Goal: Check status: Check status

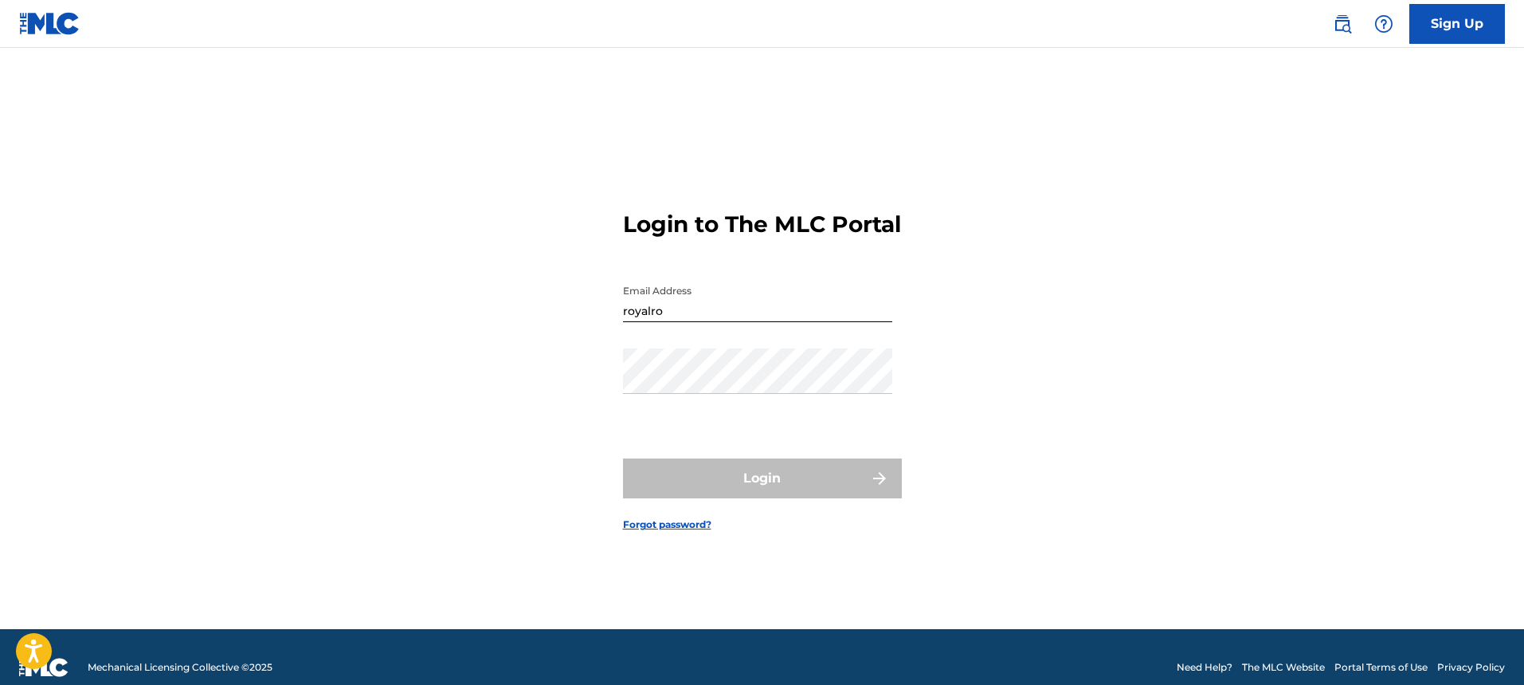
click at [709, 322] on input "royalro" at bounding box center [757, 299] width 269 height 45
type input "[EMAIL_ADDRESS][DOMAIN_NAME]"
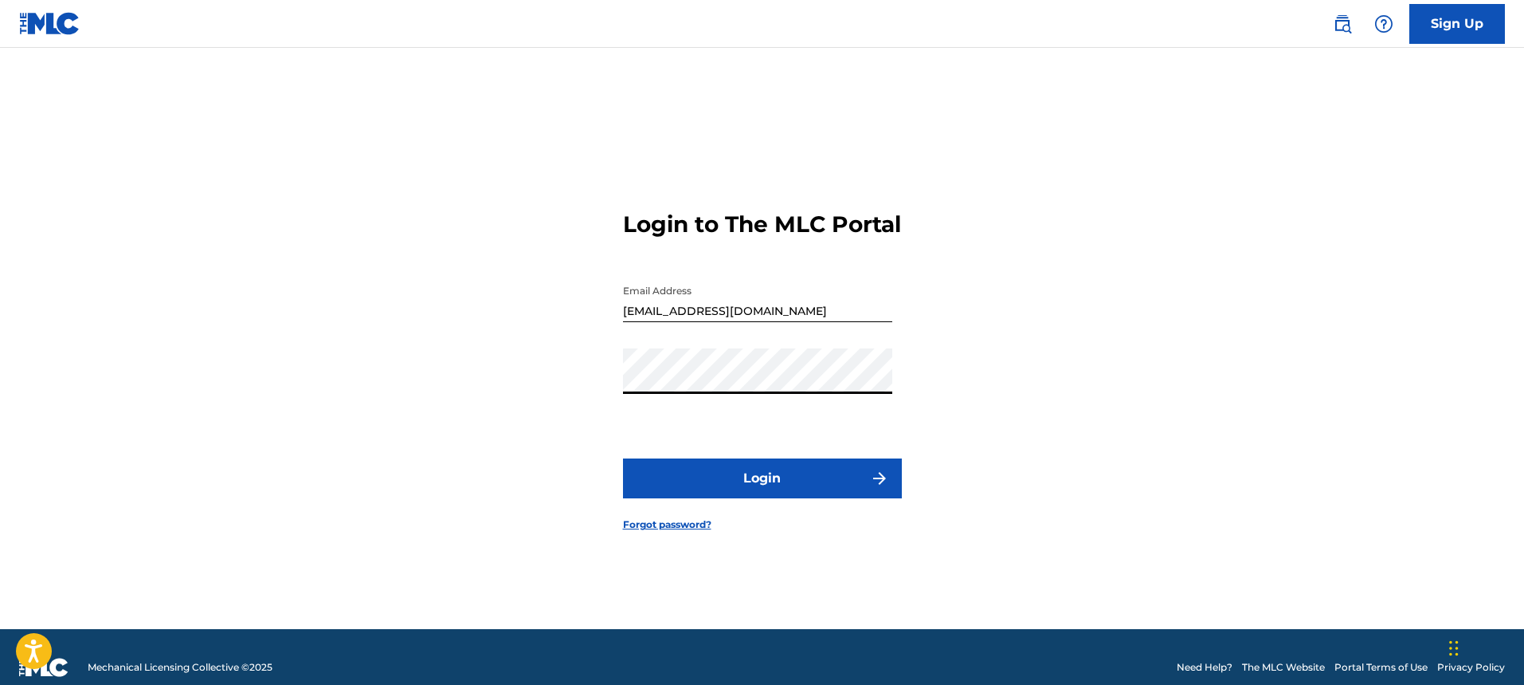
click at [623, 458] on button "Login" at bounding box center [762, 478] width 279 height 40
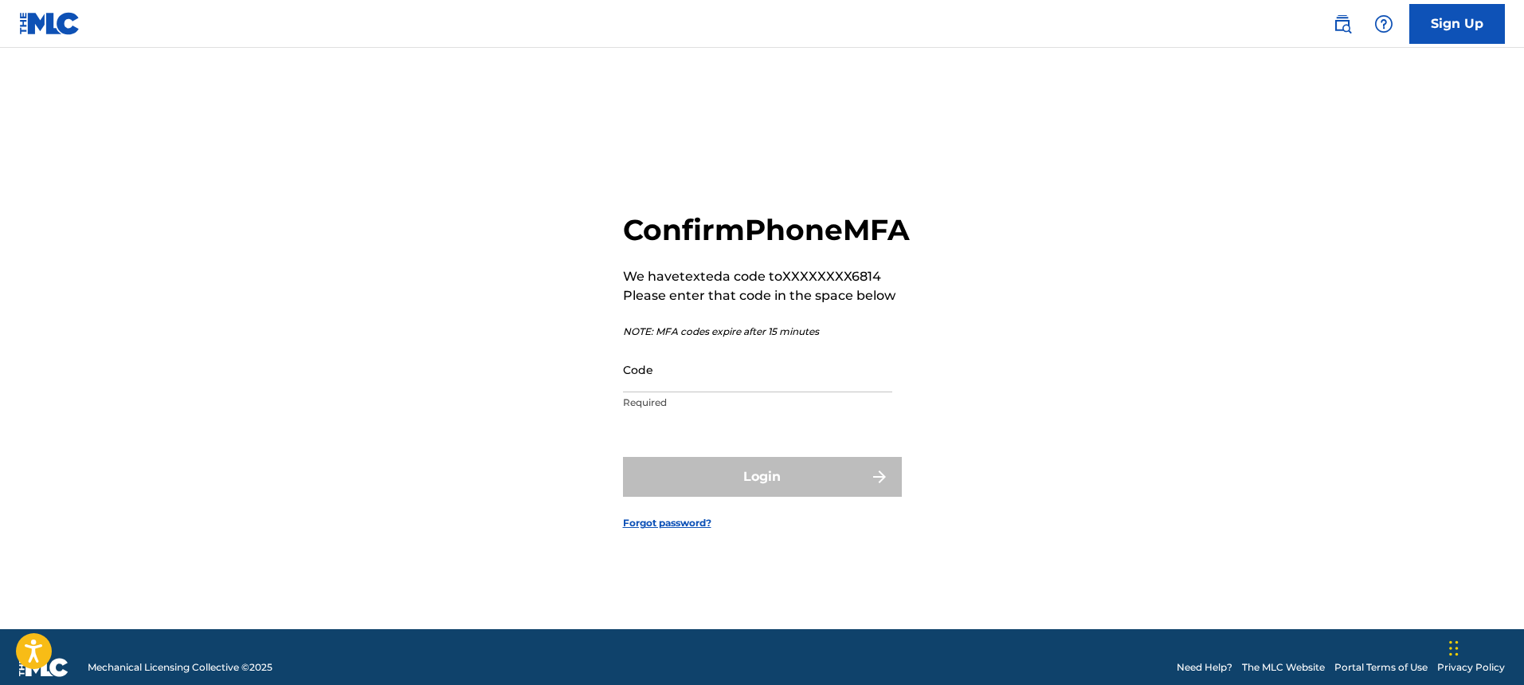
click at [717, 392] on input "Code" at bounding box center [757, 369] width 269 height 45
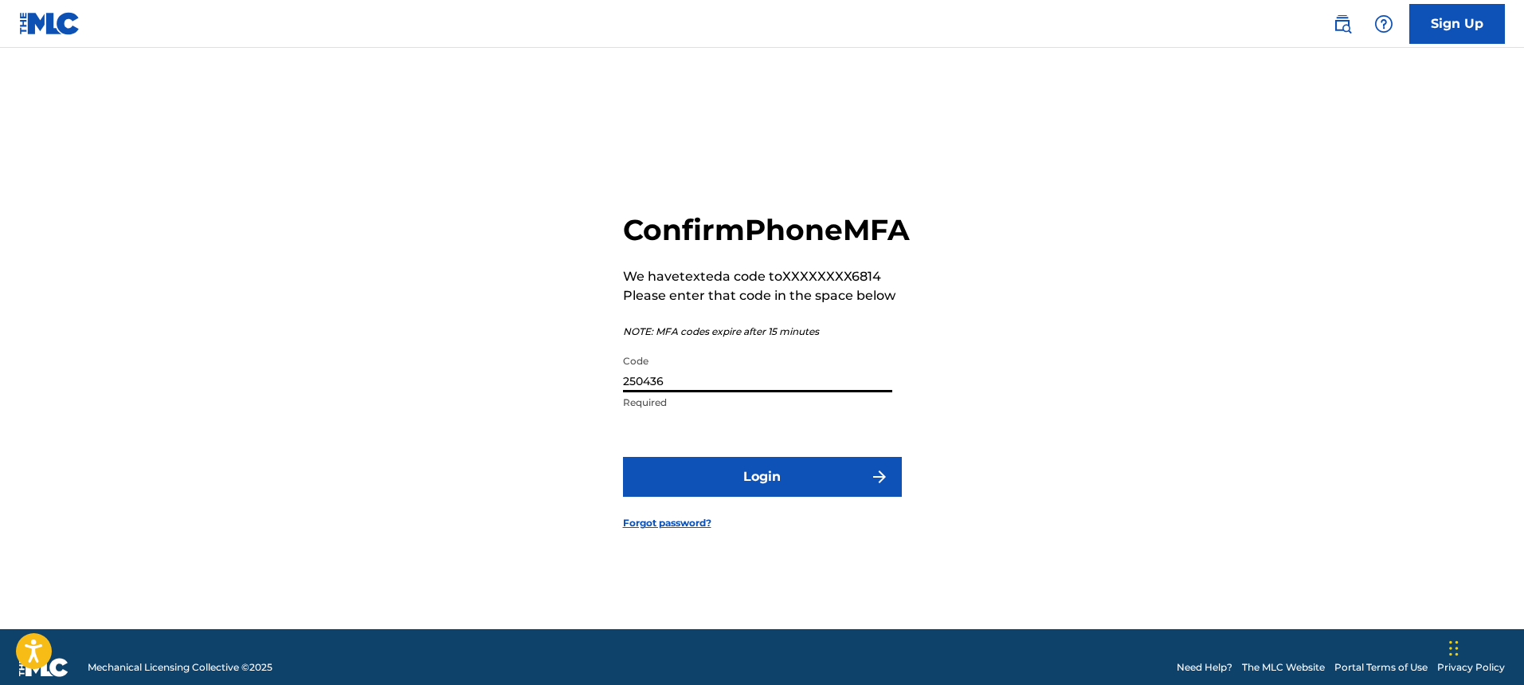
type input "250436"
click at [623, 457] on button "Login" at bounding box center [762, 477] width 279 height 40
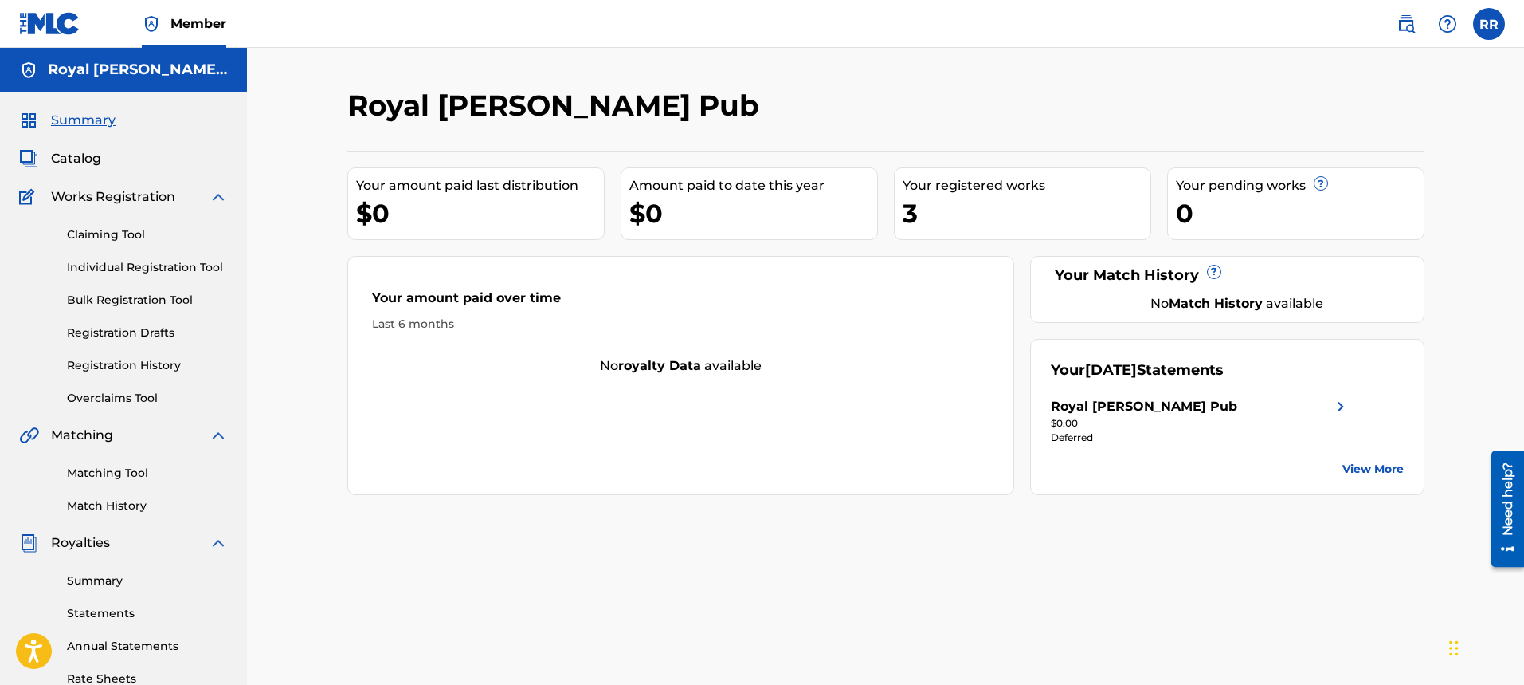
click at [1088, 439] on div "Deferred" at bounding box center [1201, 437] width 300 height 14
click at [1364, 469] on link "View More" at bounding box center [1373, 469] width 61 height 17
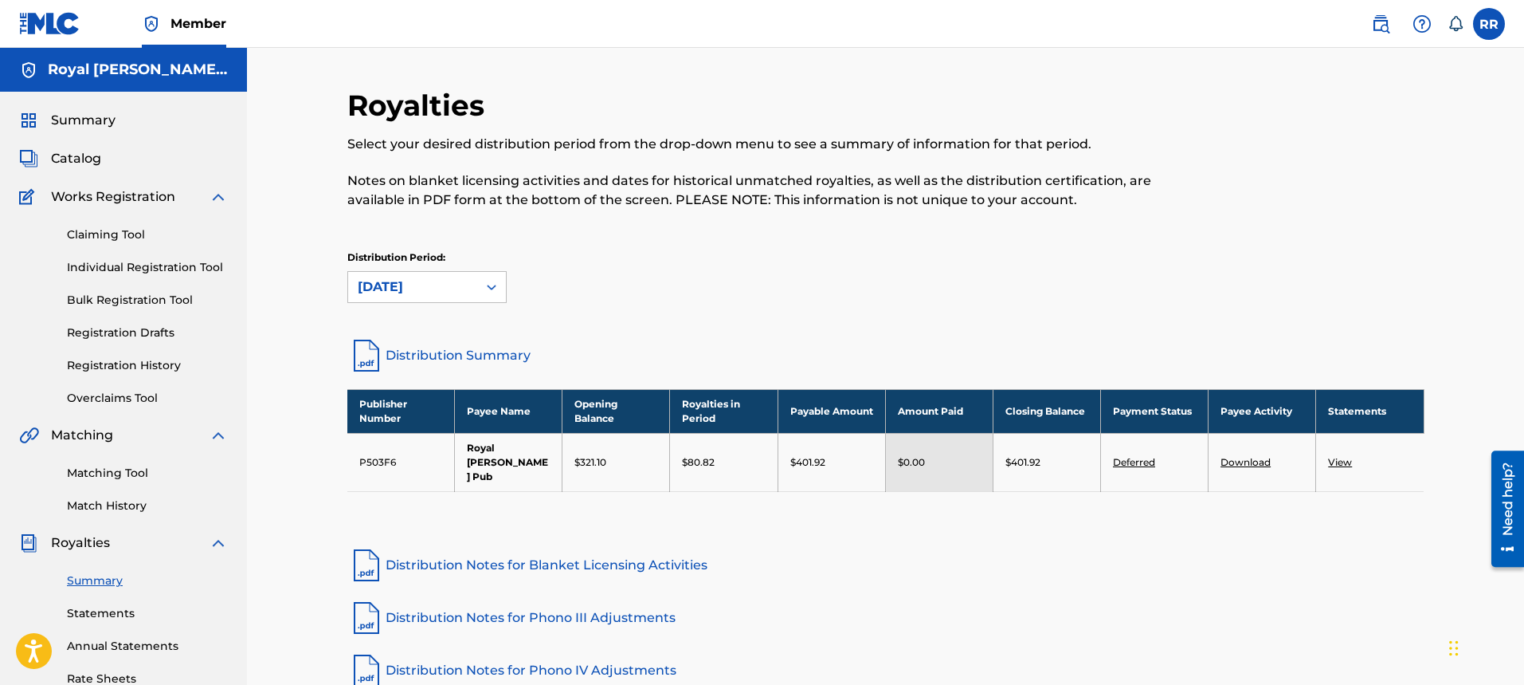
click at [1146, 456] on link "Deferred" at bounding box center [1134, 462] width 42 height 12
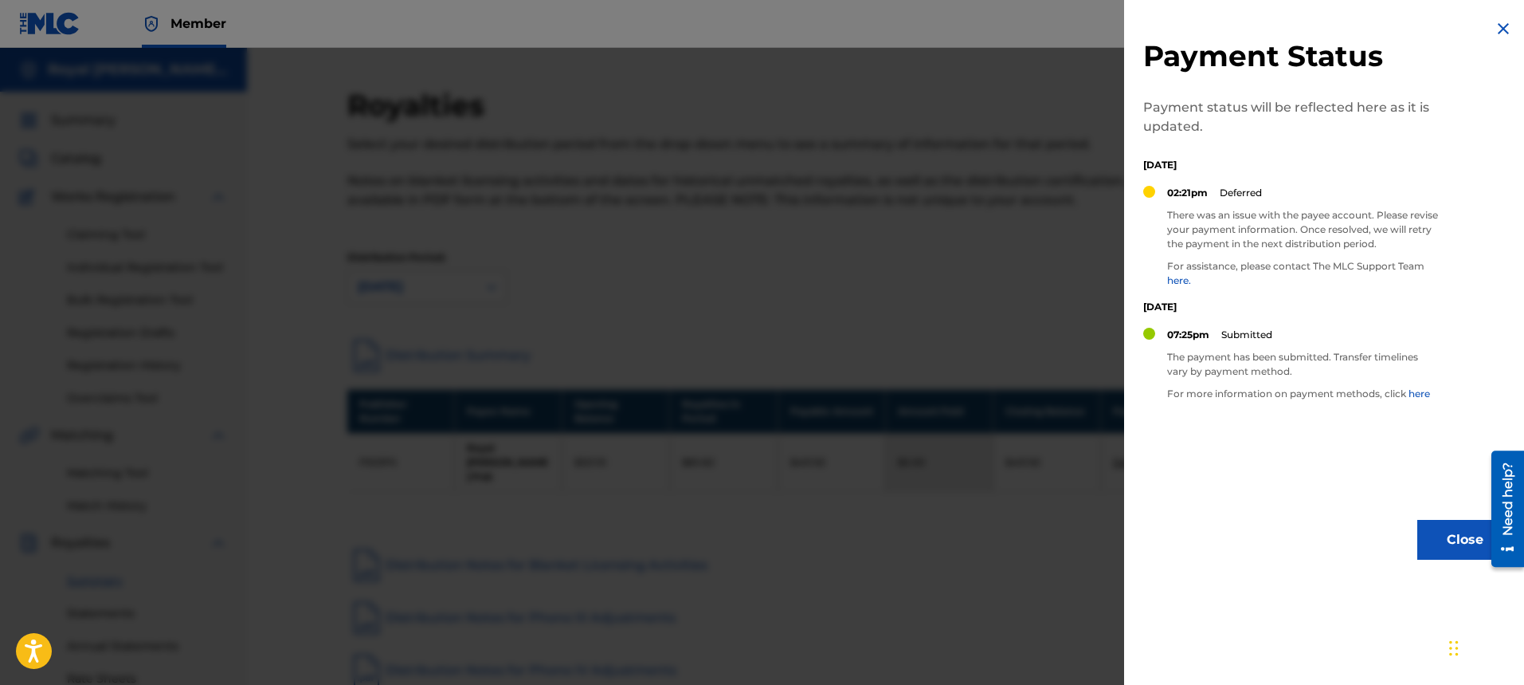
click at [1494, 35] on img at bounding box center [1503, 28] width 19 height 19
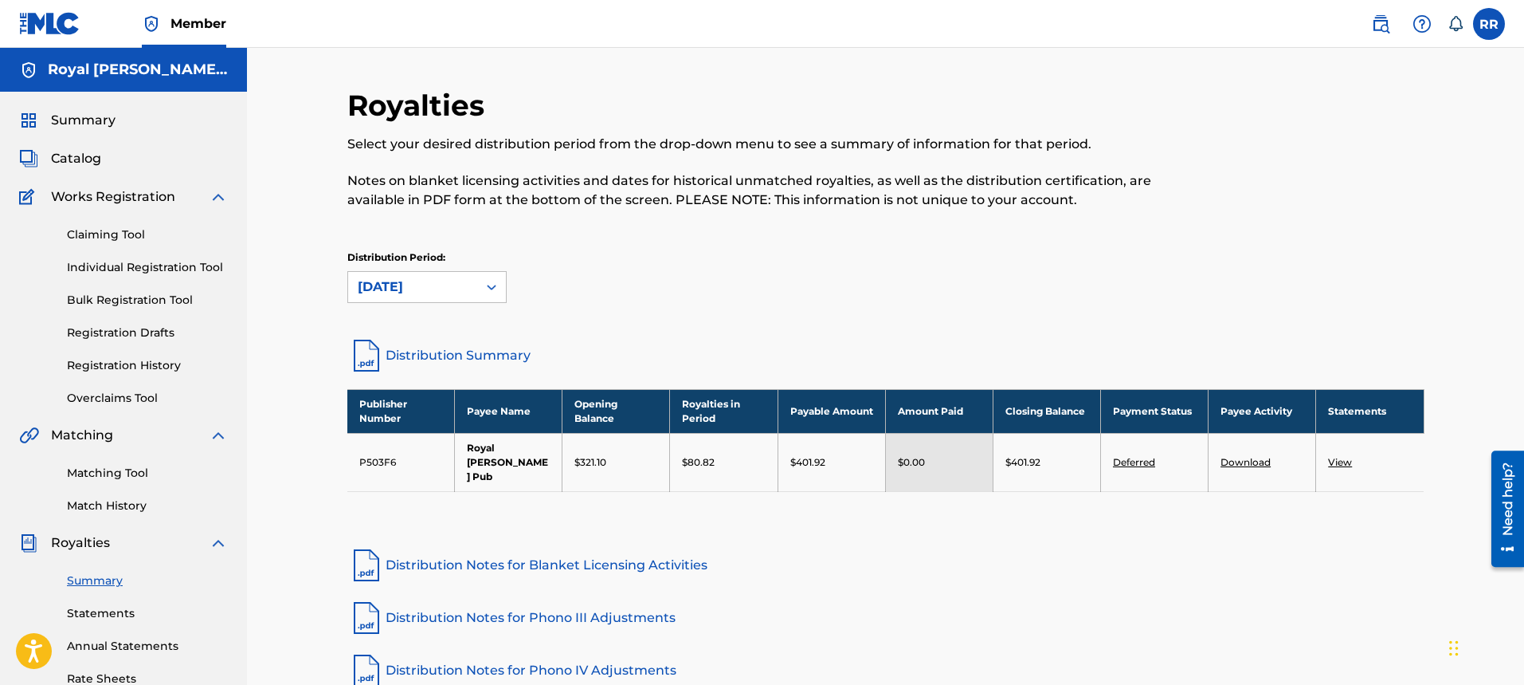
click at [1347, 456] on link "View" at bounding box center [1340, 462] width 24 height 12
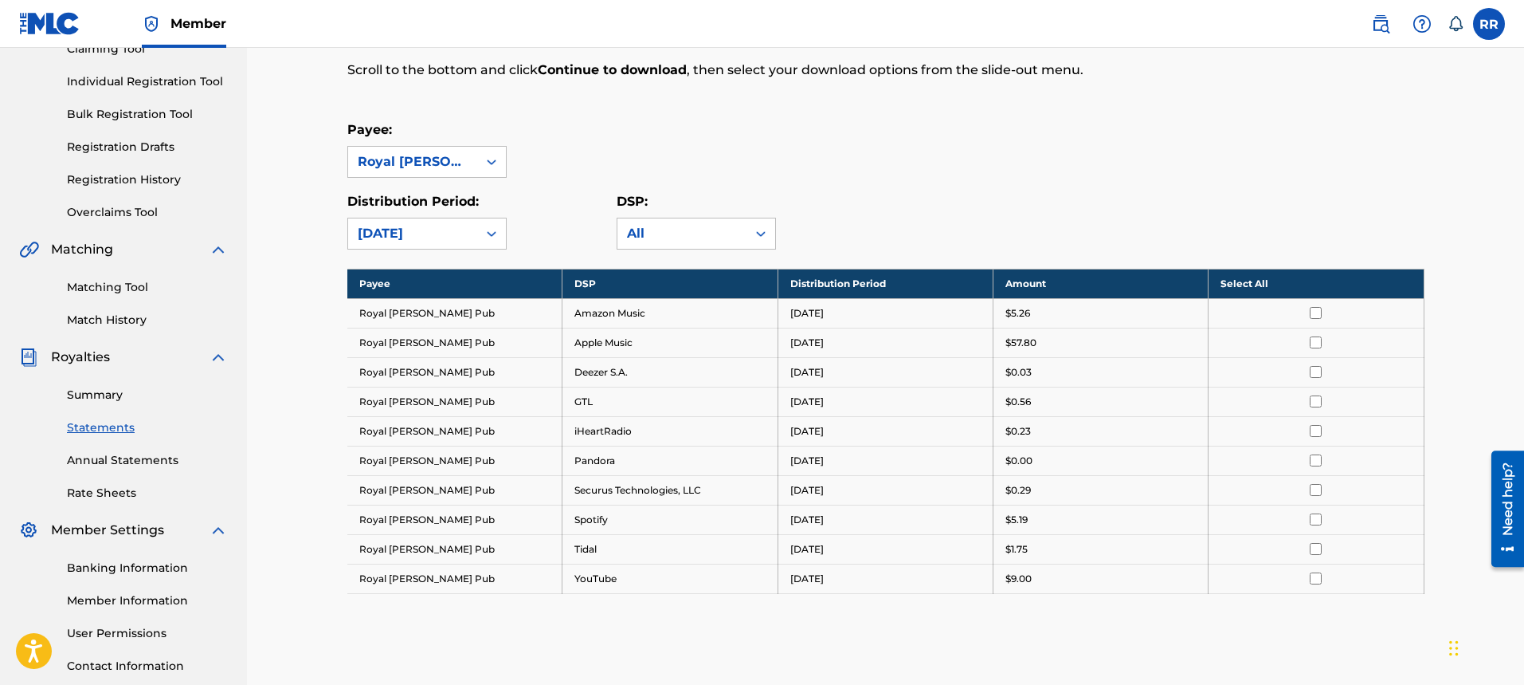
scroll to position [104, 0]
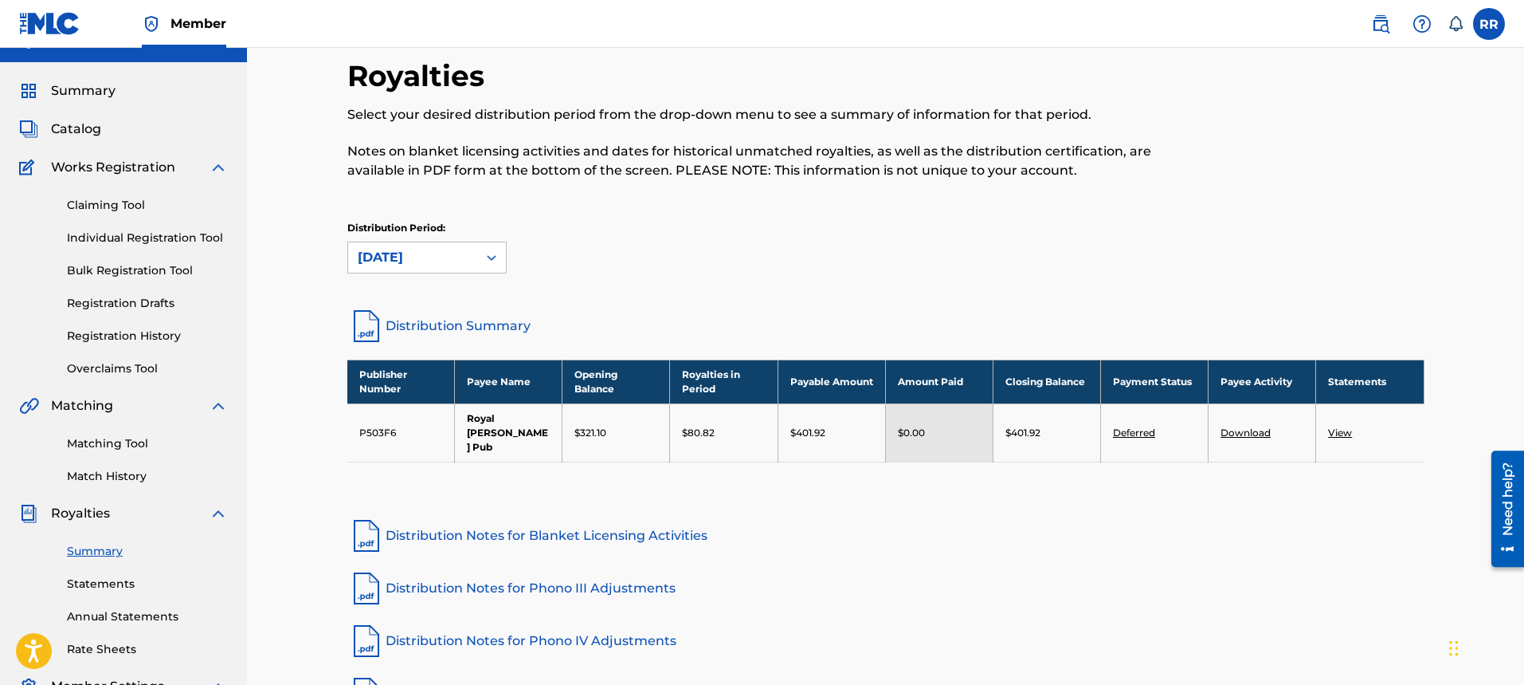
scroll to position [29, 0]
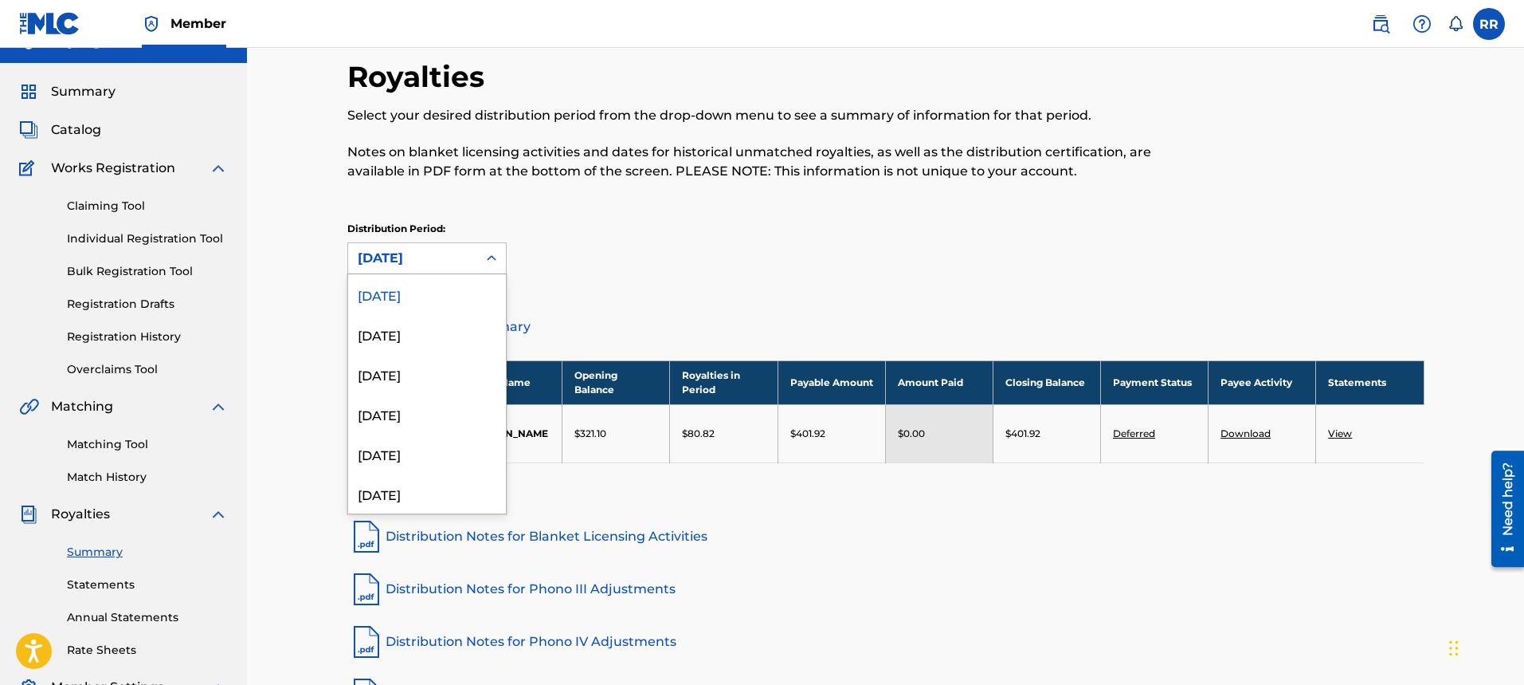
click at [449, 271] on div "[DATE]" at bounding box center [412, 258] width 129 height 30
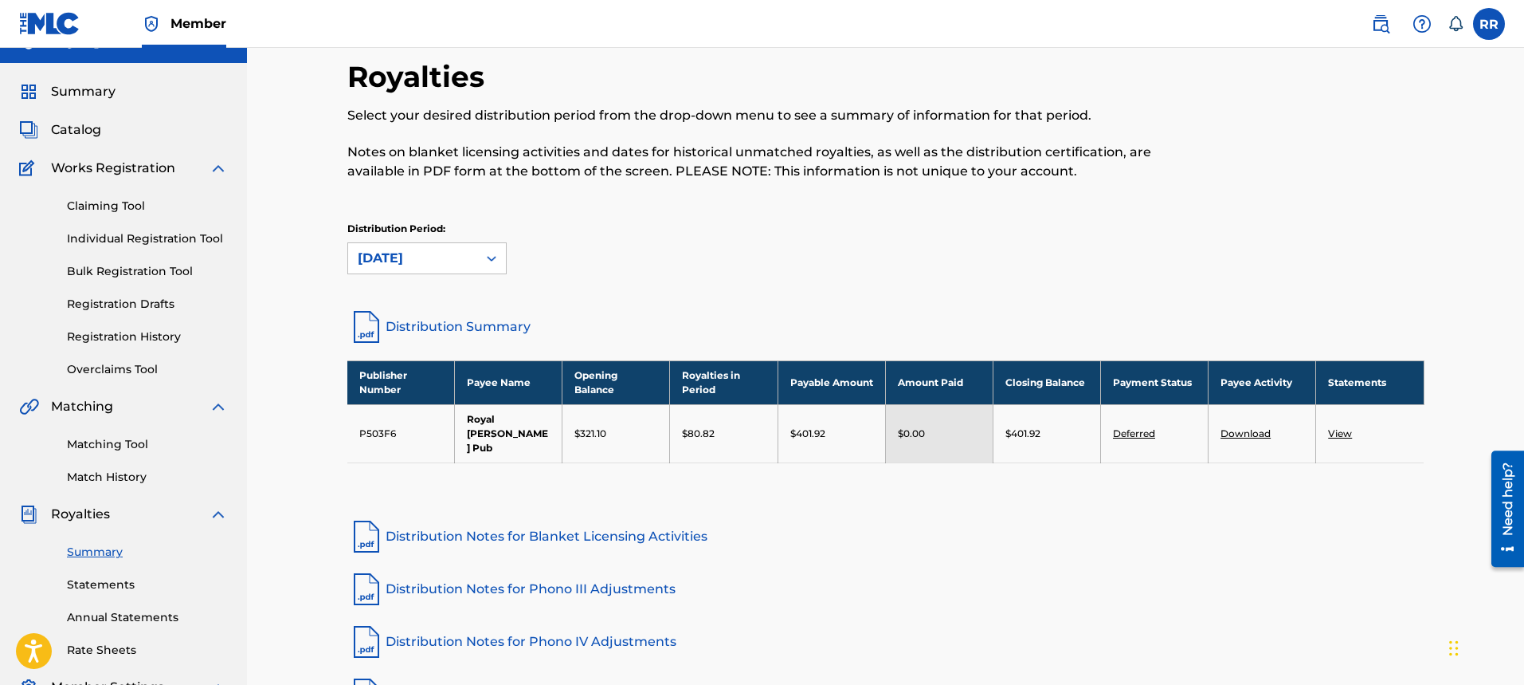
click at [612, 308] on link "Distribution Summary" at bounding box center [885, 327] width 1077 height 38
click at [489, 251] on icon at bounding box center [492, 258] width 16 height 16
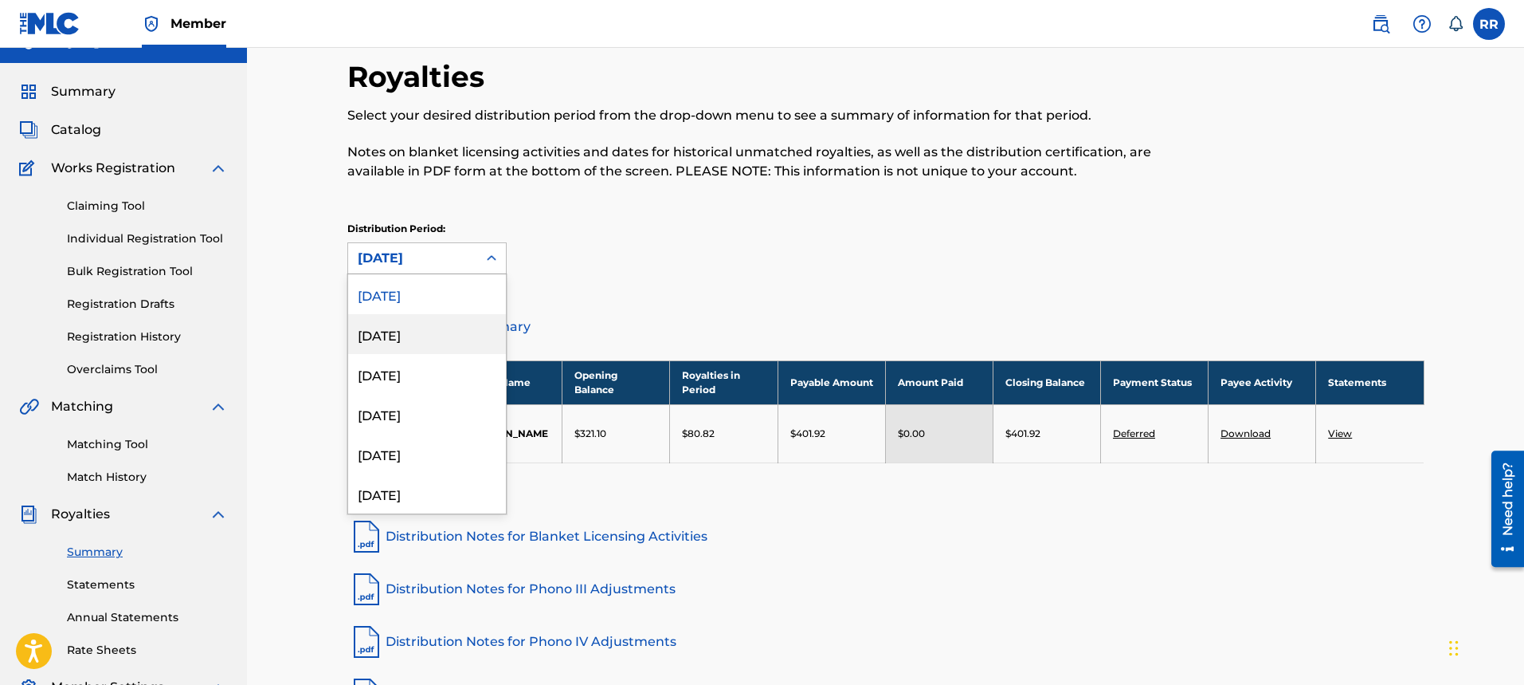
click at [436, 340] on div "[DATE]" at bounding box center [427, 334] width 158 height 40
click at [455, 265] on div "[DATE]" at bounding box center [413, 258] width 110 height 19
click at [417, 365] on div "[DATE]" at bounding box center [427, 374] width 158 height 40
click at [472, 257] on div "[DATE]" at bounding box center [412, 258] width 129 height 30
click at [444, 281] on div "[DATE]" at bounding box center [427, 294] width 158 height 40
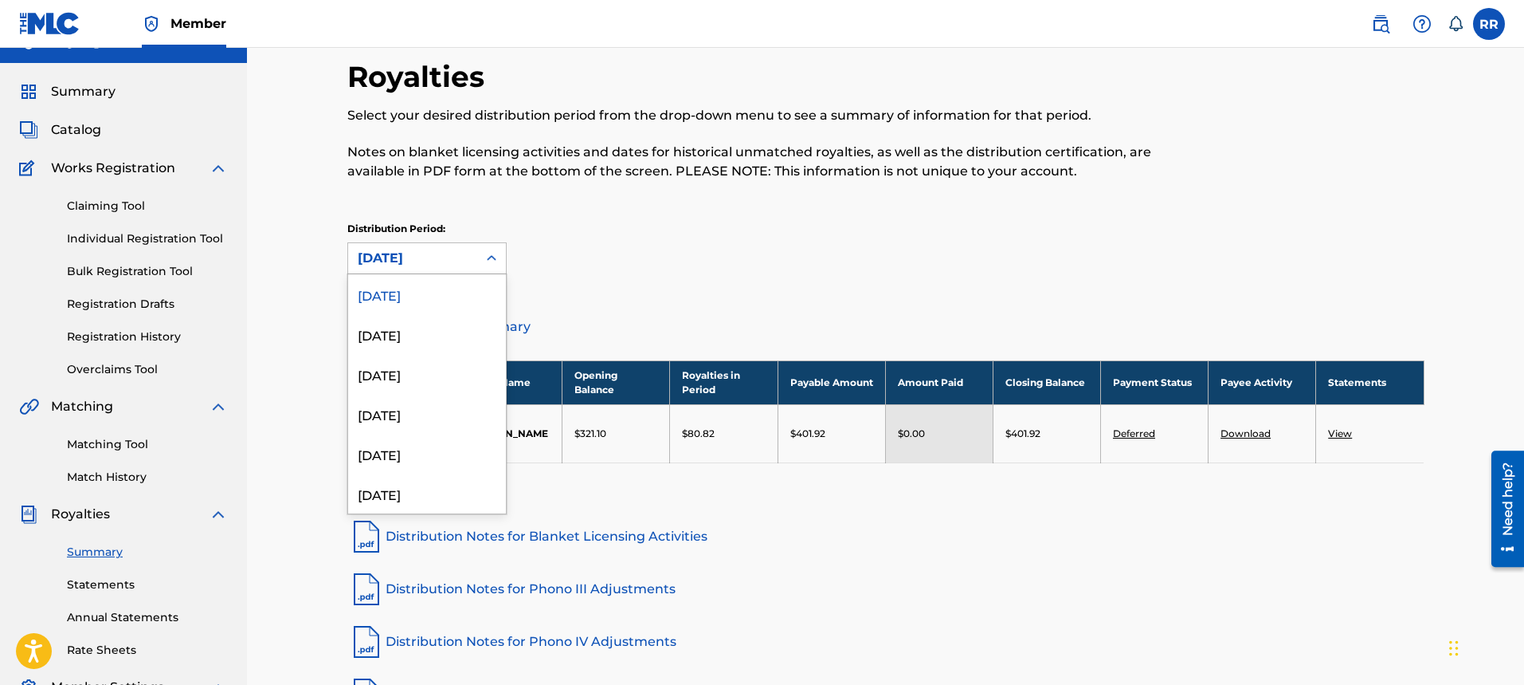
click at [460, 270] on div "[DATE]" at bounding box center [412, 258] width 129 height 30
click at [431, 324] on div "[DATE]" at bounding box center [427, 334] width 158 height 40
click at [478, 264] on div at bounding box center [491, 258] width 29 height 29
click at [428, 336] on div "[DATE]" at bounding box center [427, 334] width 158 height 40
click at [445, 257] on div "[DATE]" at bounding box center [413, 258] width 110 height 19
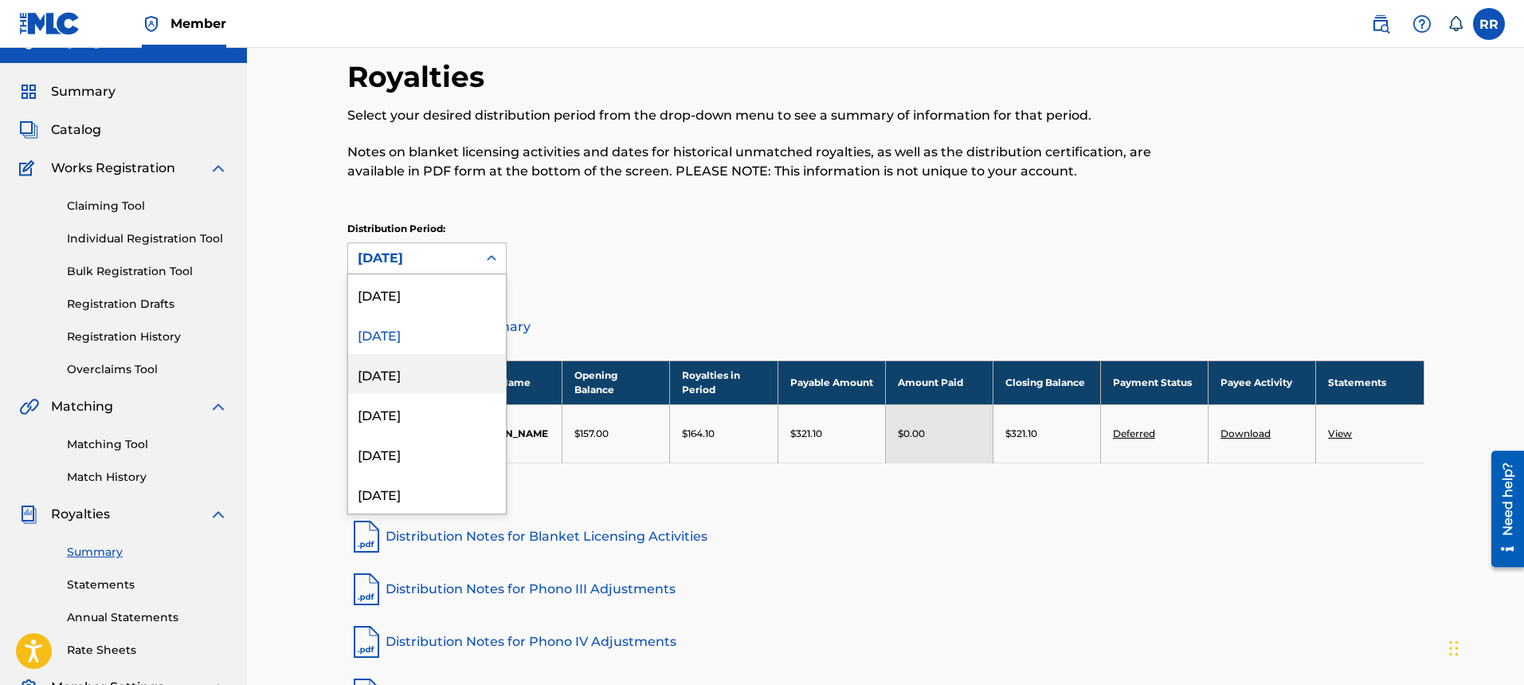
click at [416, 369] on div "[DATE]" at bounding box center [427, 374] width 158 height 40
click at [456, 252] on div "[DATE]" at bounding box center [413, 258] width 110 height 19
click at [571, 257] on div "Distribution Period: option [DATE], selected. 53 results available. Use Up and …" at bounding box center [885, 248] width 1077 height 53
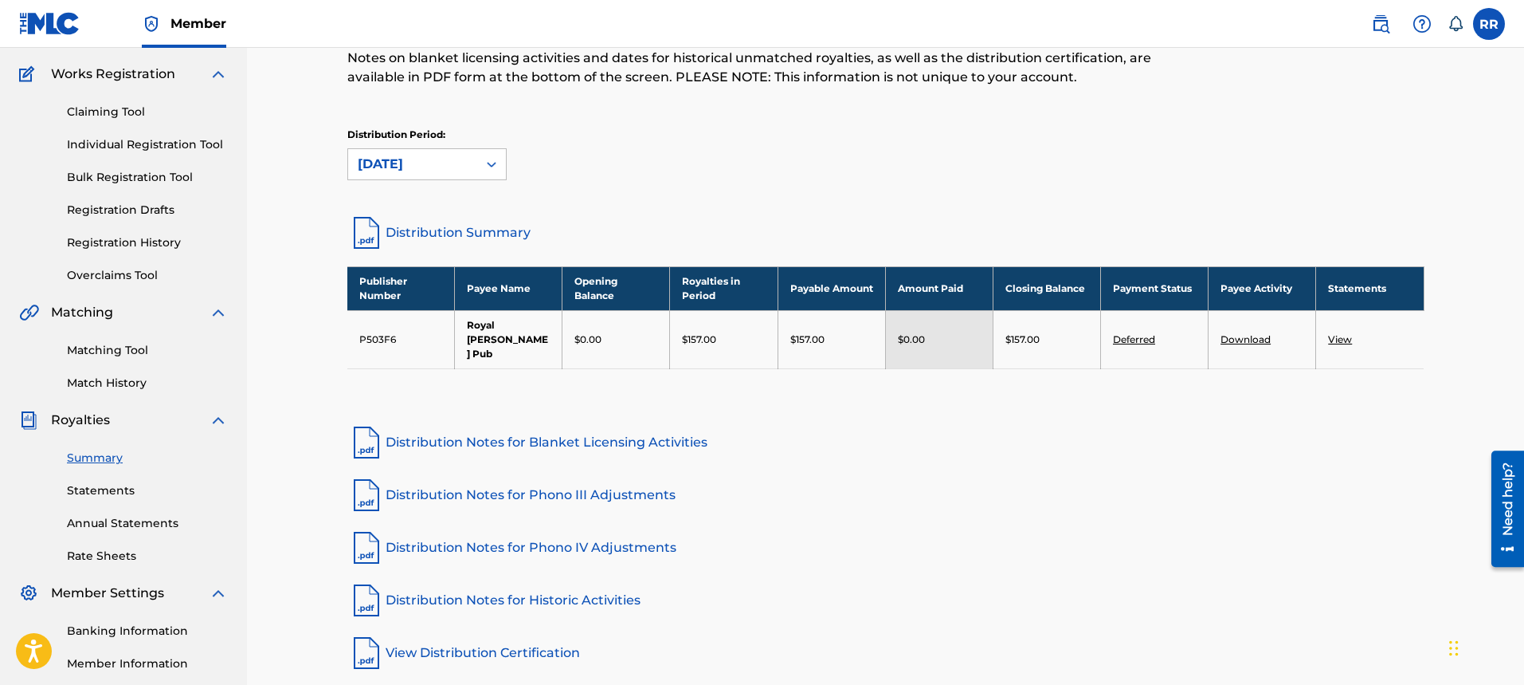
scroll to position [132, 0]
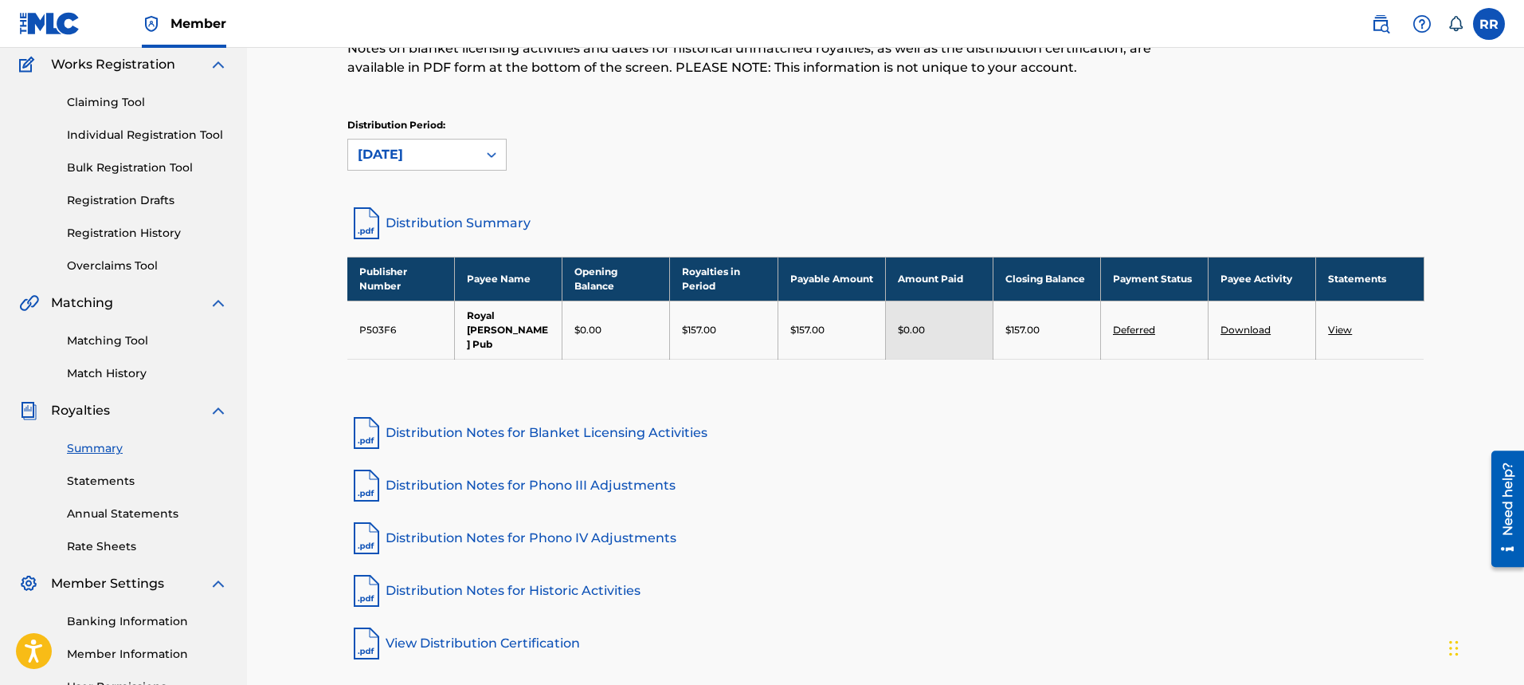
click at [110, 483] on link "Statements" at bounding box center [147, 481] width 161 height 17
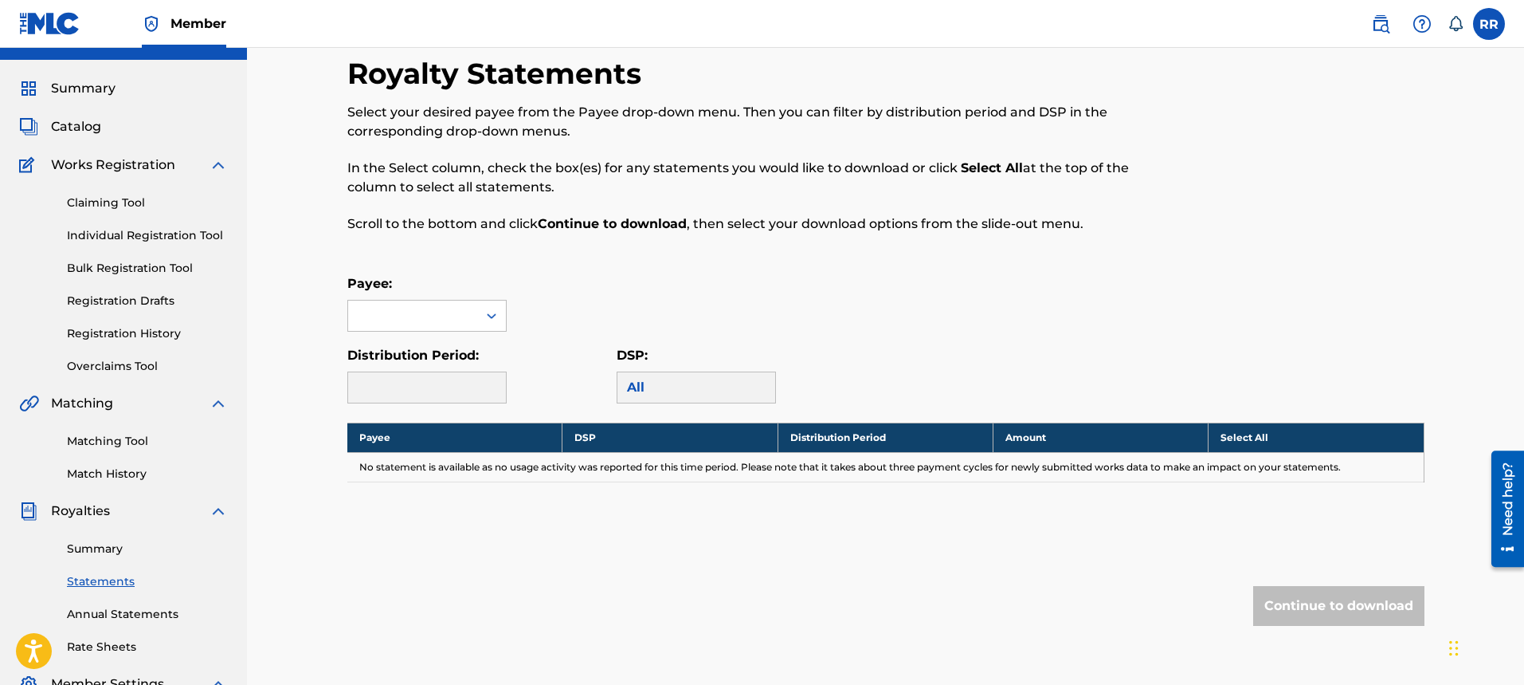
scroll to position [31, 0]
click at [426, 324] on div at bounding box center [412, 316] width 129 height 30
click at [419, 349] on div "Royal [PERSON_NAME] Pub" at bounding box center [427, 371] width 158 height 78
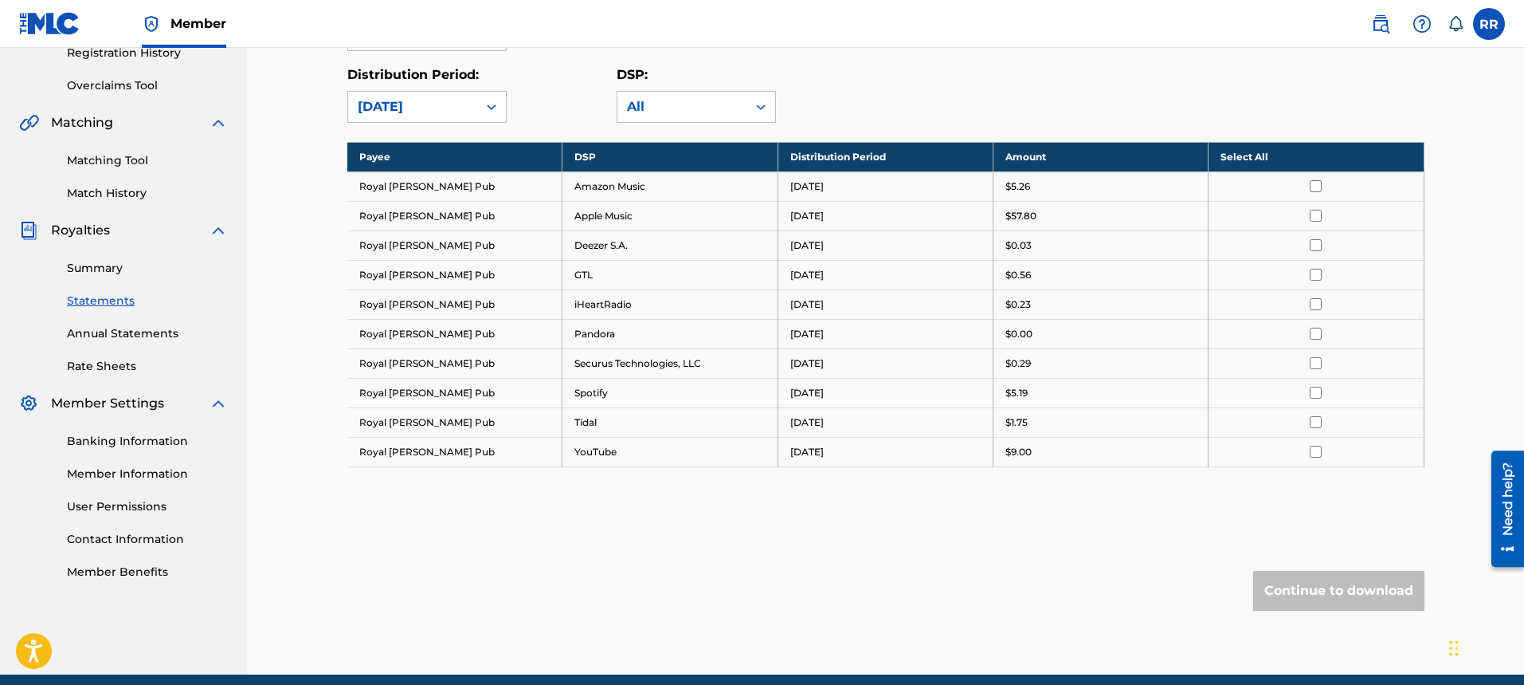
scroll to position [313, 0]
click at [147, 332] on link "Annual Statements" at bounding box center [147, 332] width 161 height 17
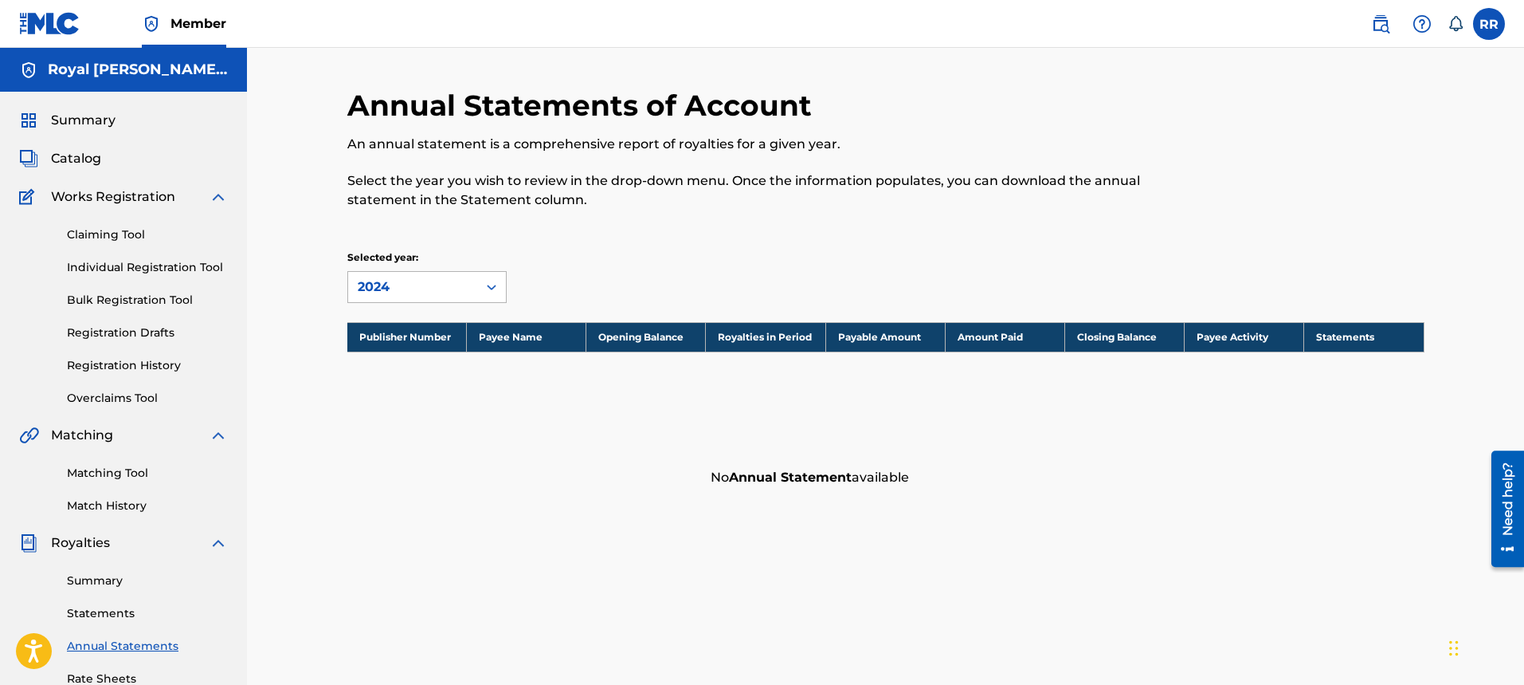
click at [424, 282] on div "2024" at bounding box center [413, 286] width 110 height 19
click at [372, 373] on div "2023" at bounding box center [427, 363] width 158 height 40
click at [115, 474] on link "Matching Tool" at bounding box center [147, 473] width 161 height 17
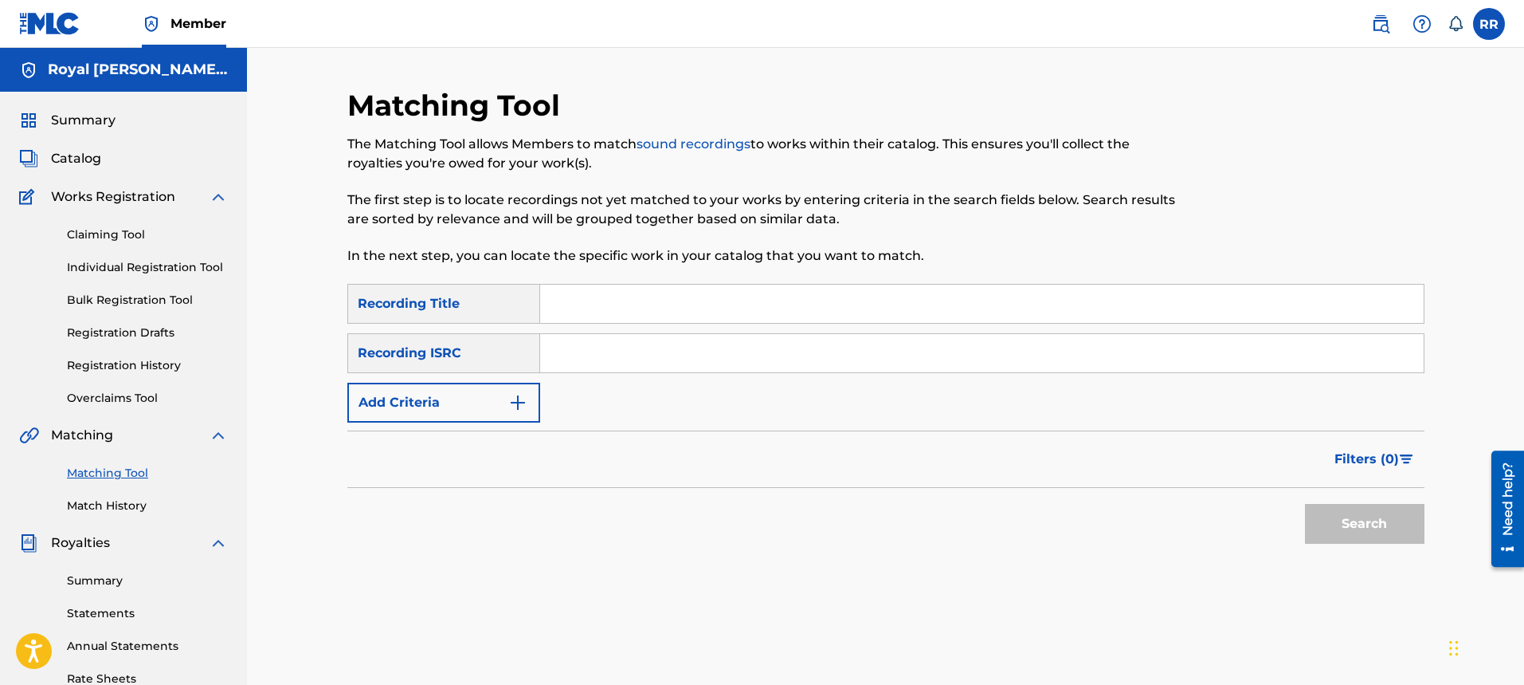
click at [104, 435] on span "Matching" at bounding box center [82, 435] width 62 height 19
click at [112, 237] on link "Claiming Tool" at bounding box center [147, 234] width 161 height 17
